Goal: Information Seeking & Learning: Learn about a topic

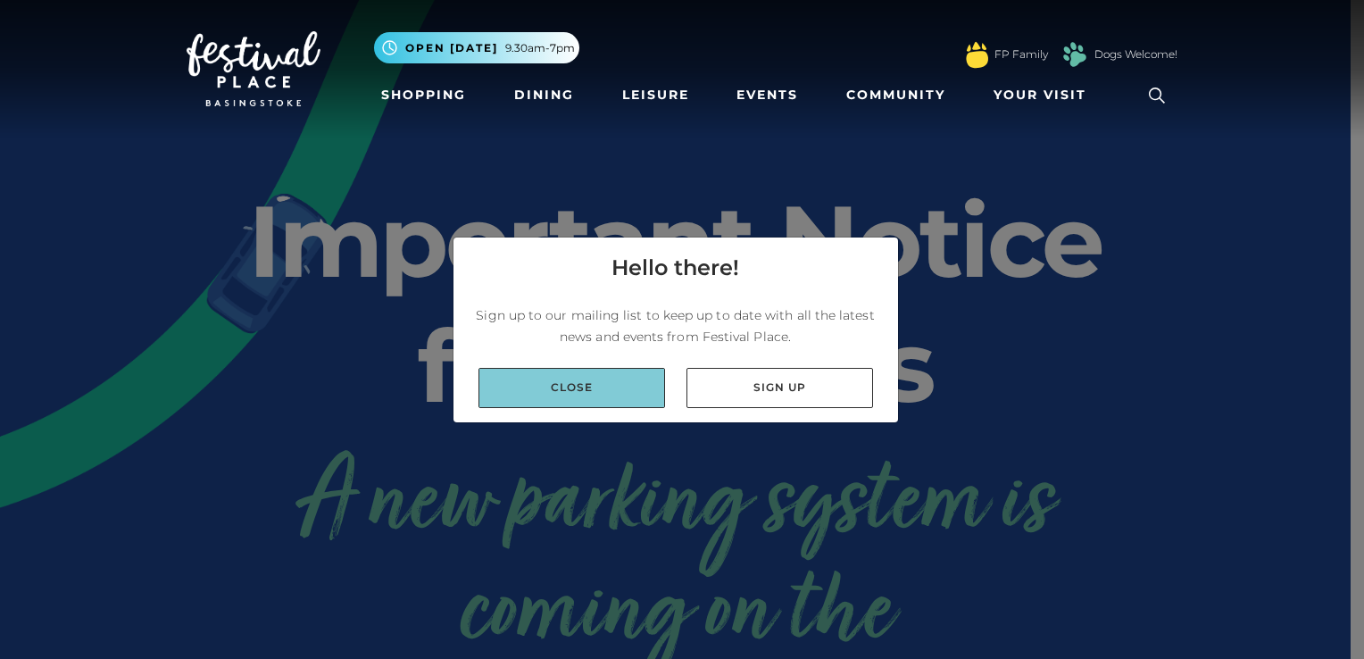
click at [578, 391] on link "Close" at bounding box center [571, 388] width 187 height 40
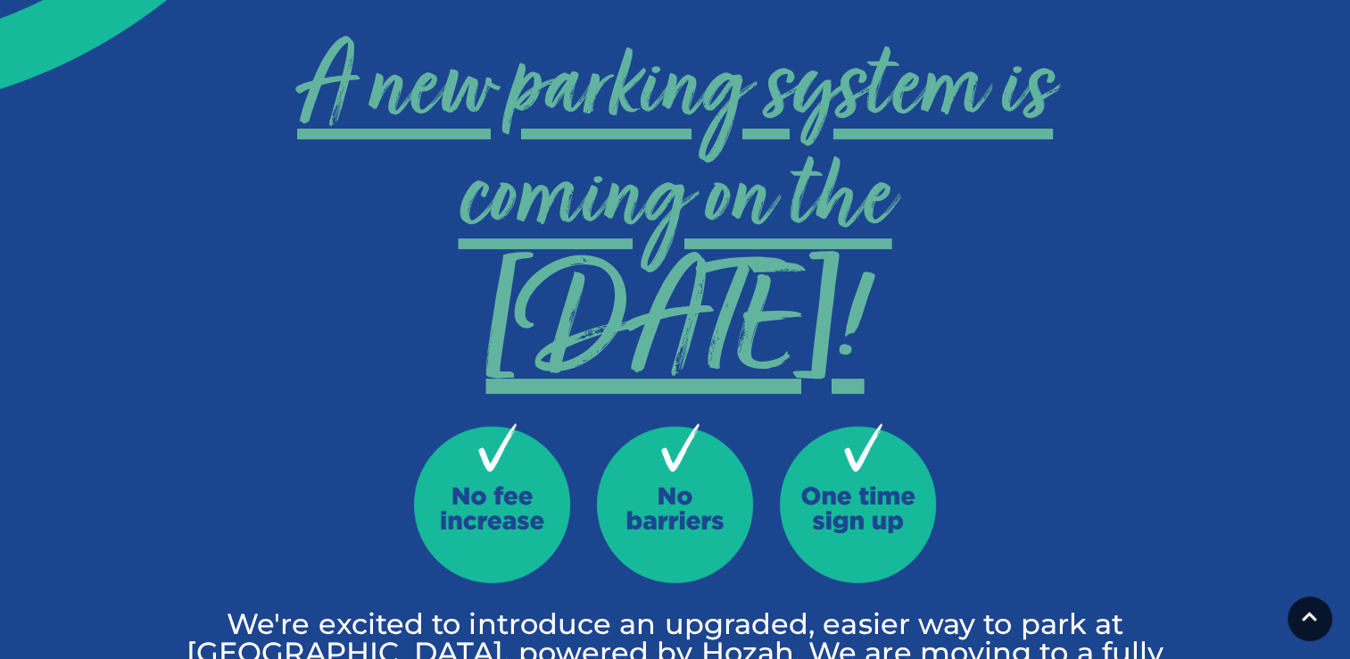
scroll to position [446, 0]
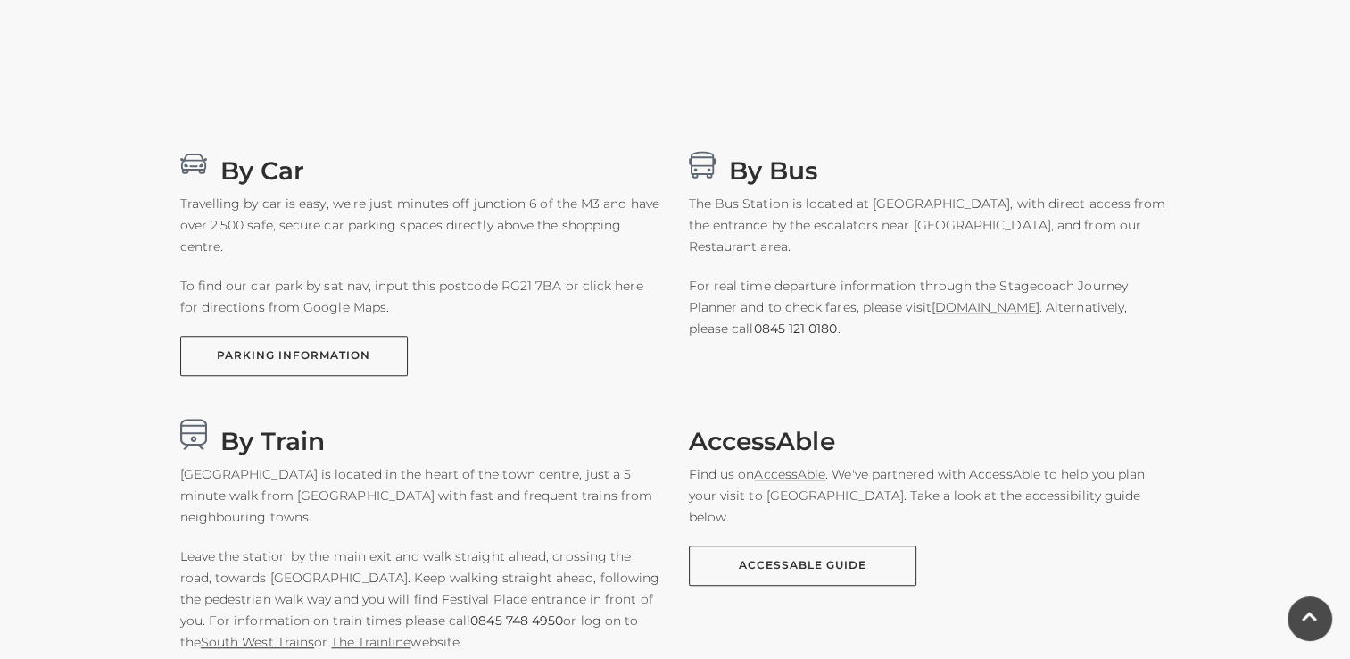
scroll to position [1071, 0]
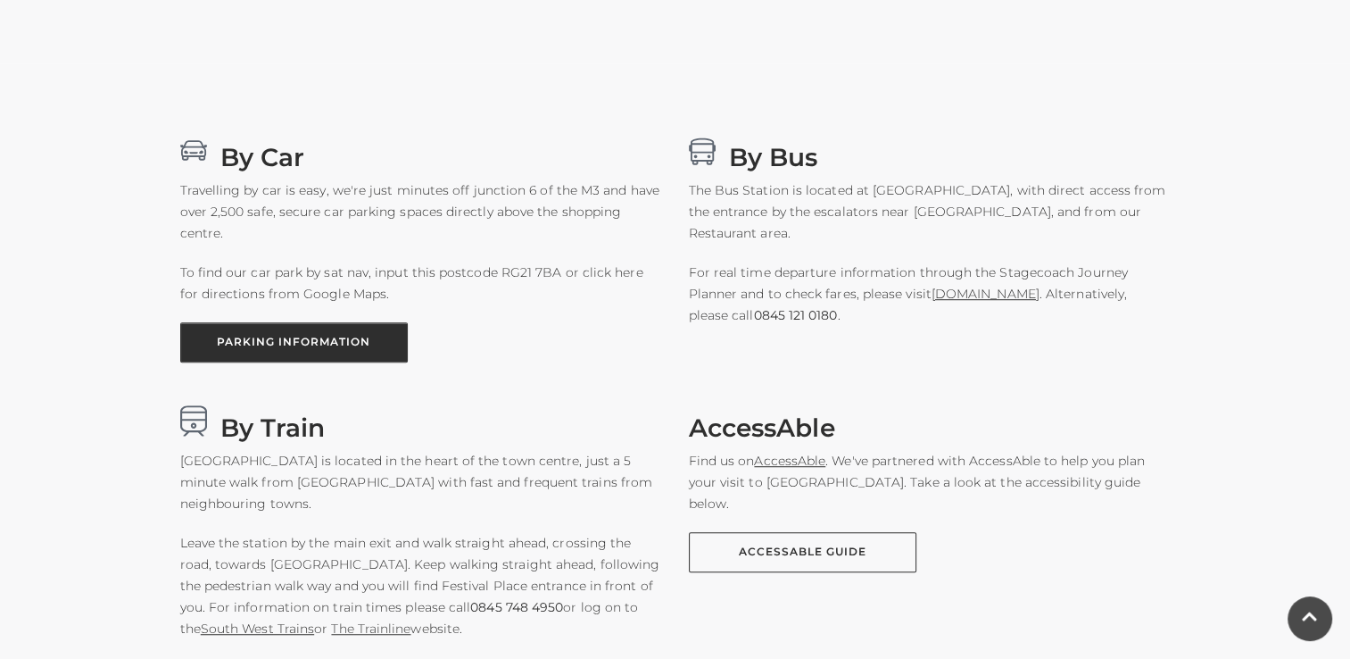
click at [324, 348] on link "PARKING INFORMATION" at bounding box center [294, 342] width 228 height 40
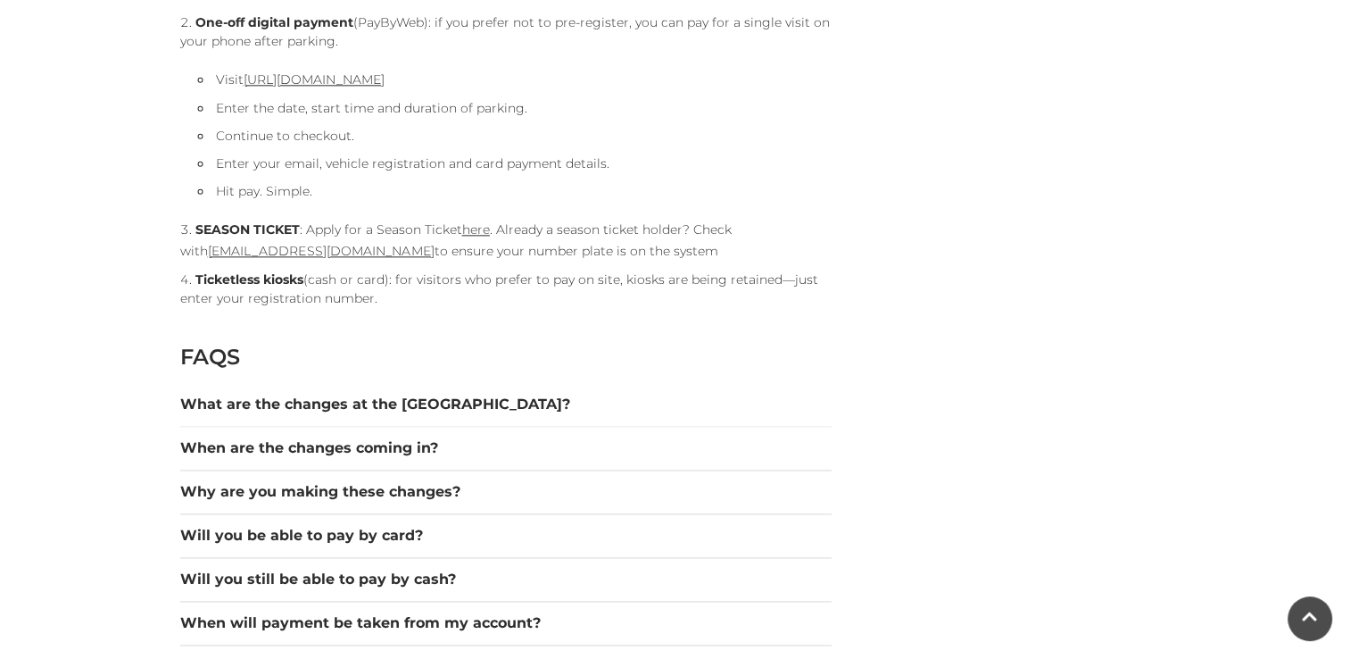
scroll to position [2231, 0]
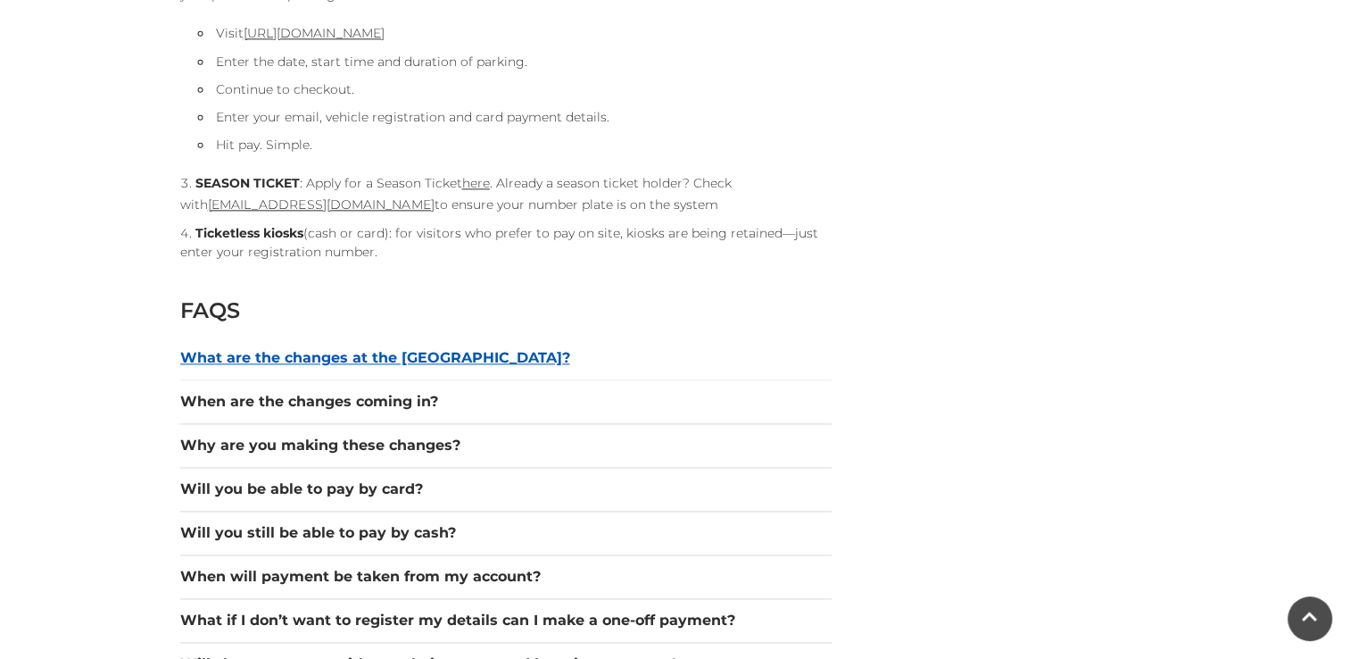
click at [286, 360] on button "What are the changes at the [GEOGRAPHIC_DATA]?" at bounding box center [505, 357] width 651 height 21
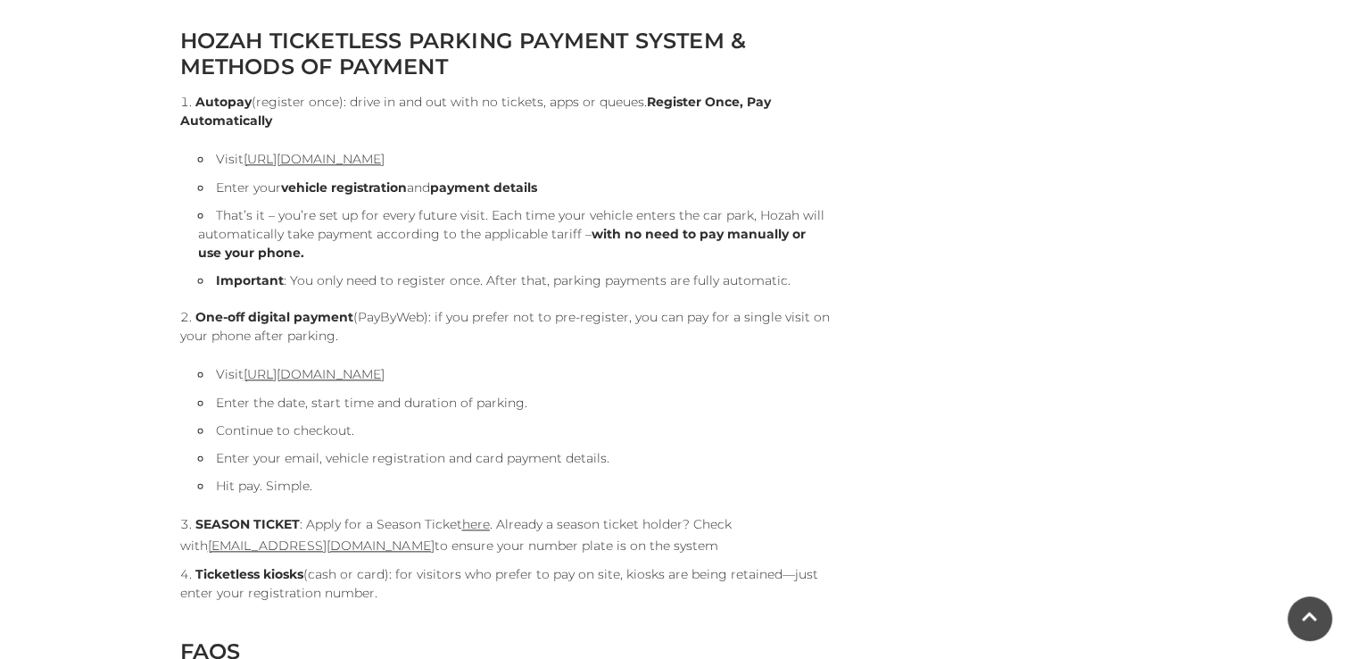
scroll to position [1963, 0]
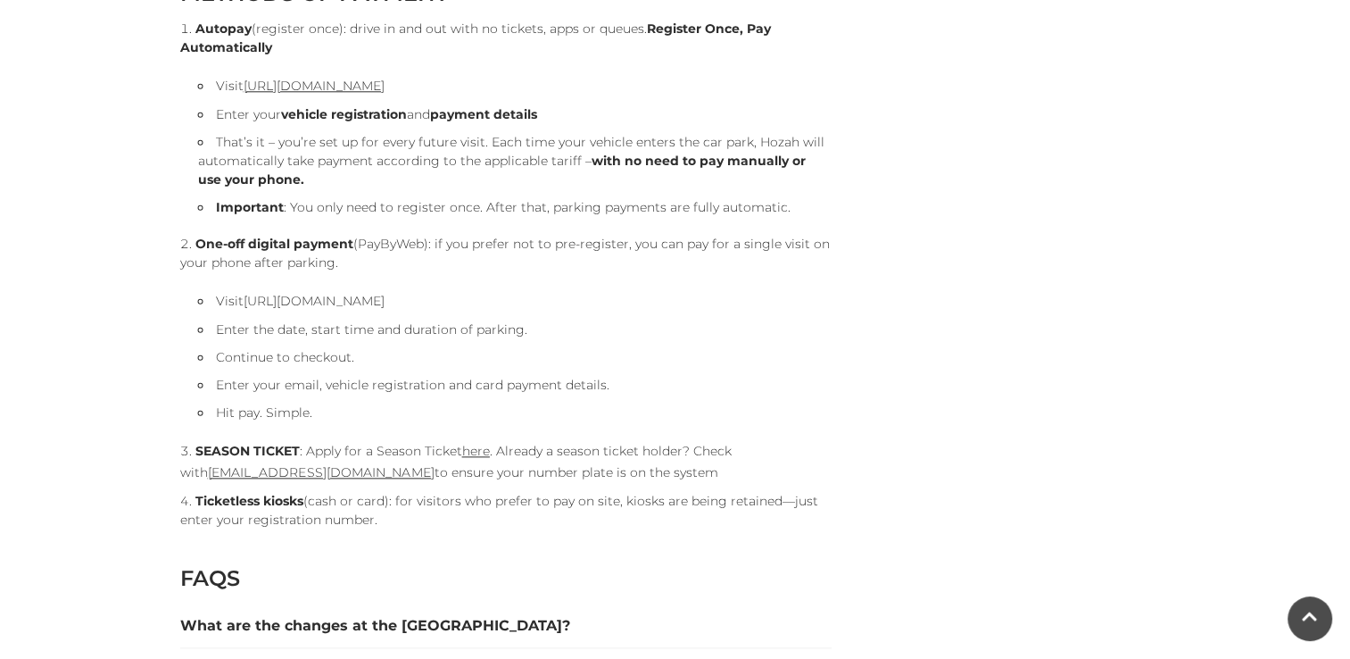
click at [345, 300] on link "[URL][DOMAIN_NAME]" at bounding box center [314, 301] width 141 height 16
